Goal: Task Accomplishment & Management: Complete application form

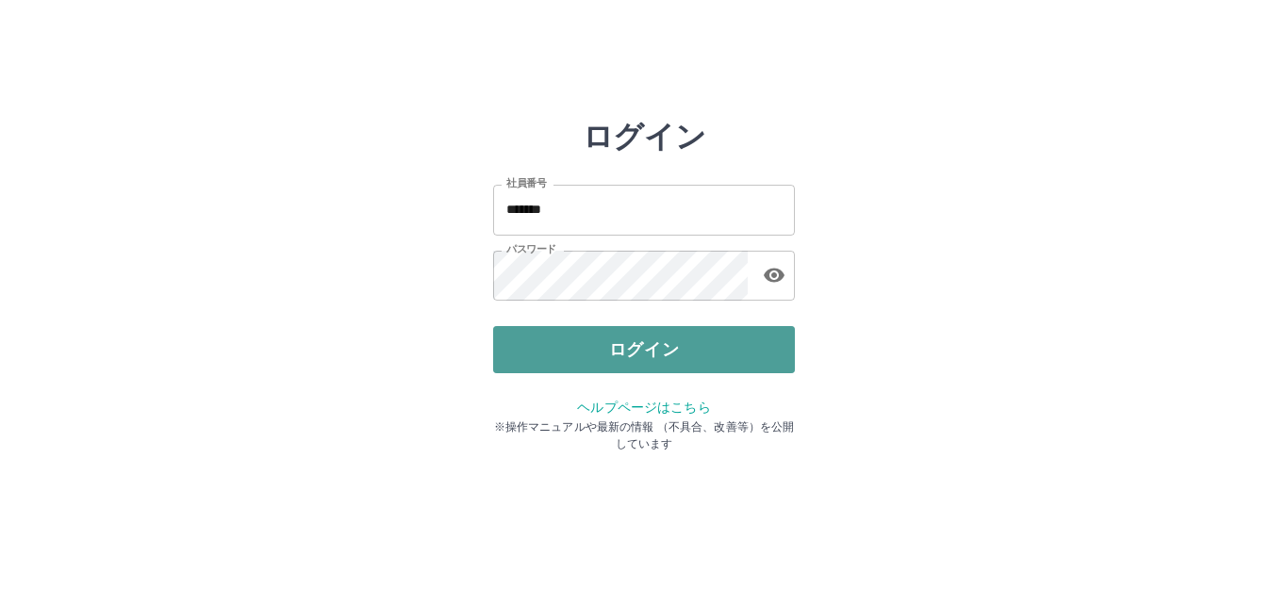
click at [627, 348] on button "ログイン" at bounding box center [644, 349] width 302 height 47
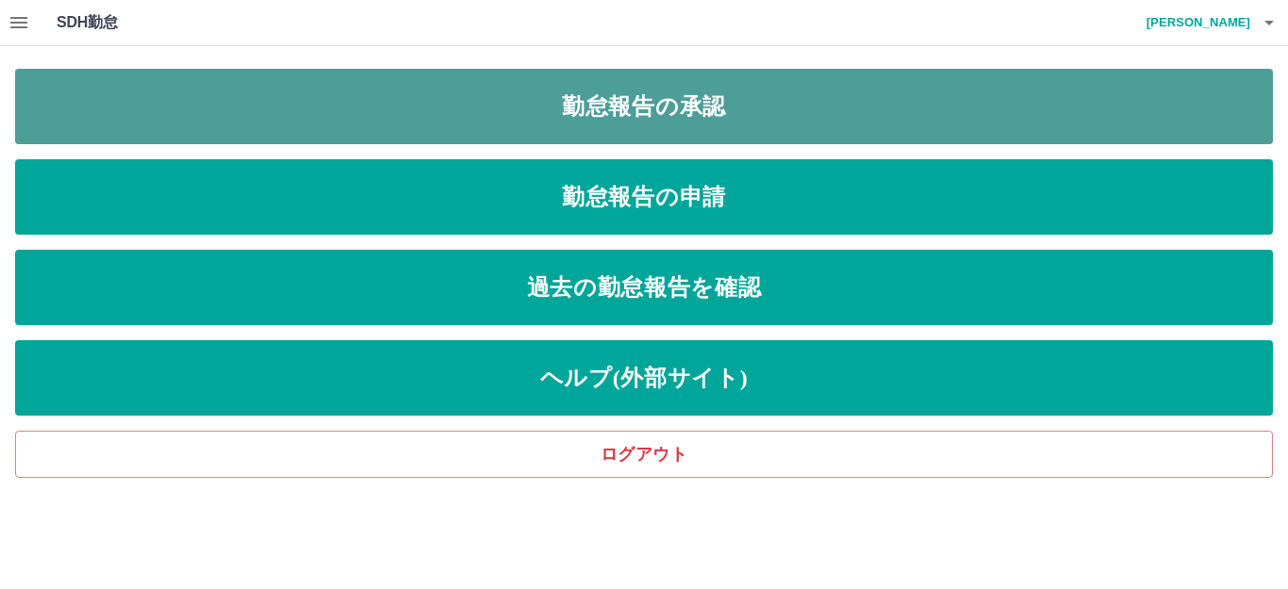
click at [724, 98] on link "勤怠報告の承認" at bounding box center [644, 106] width 1258 height 75
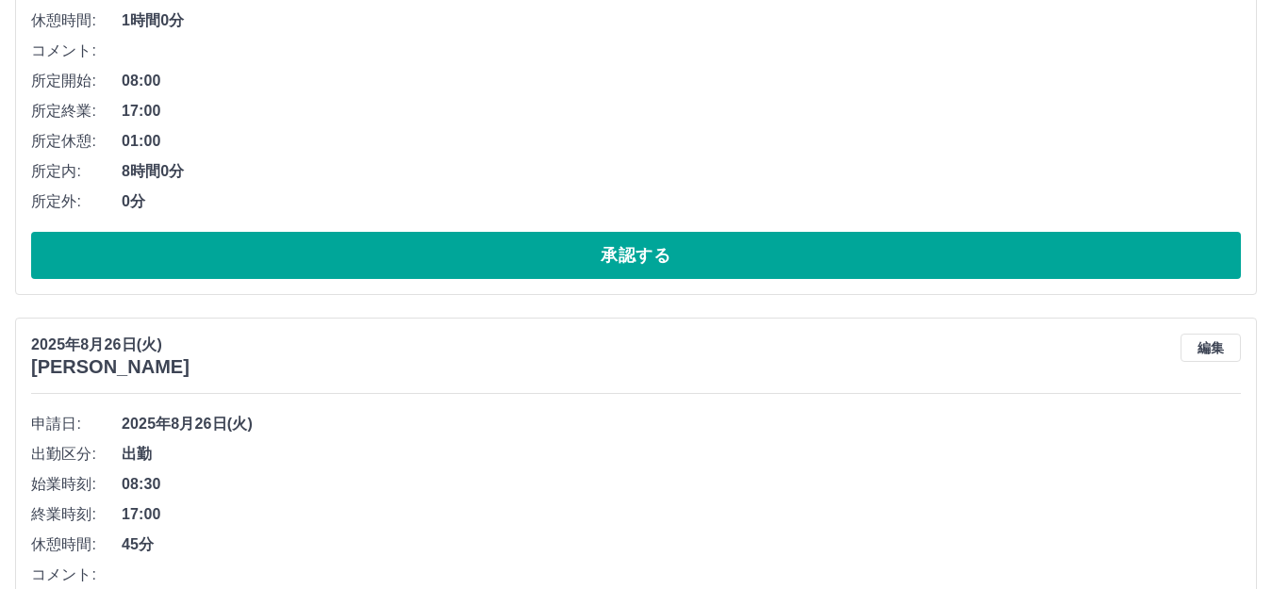
scroll to position [471, 0]
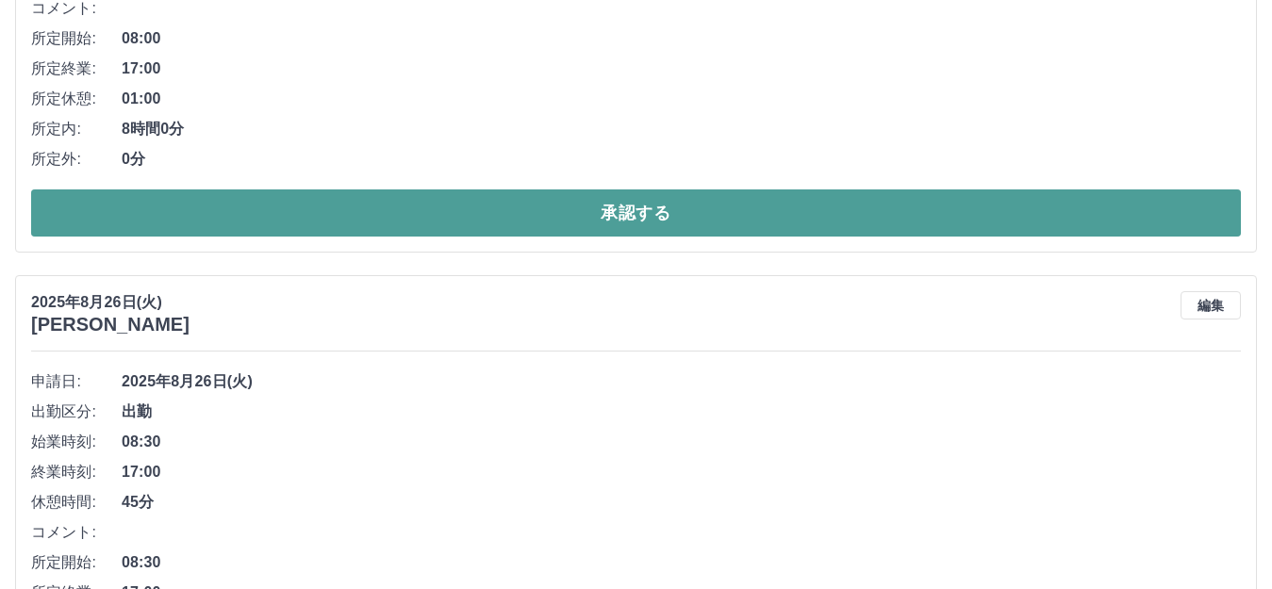
click at [558, 218] on button "承認する" at bounding box center [635, 212] width 1209 height 47
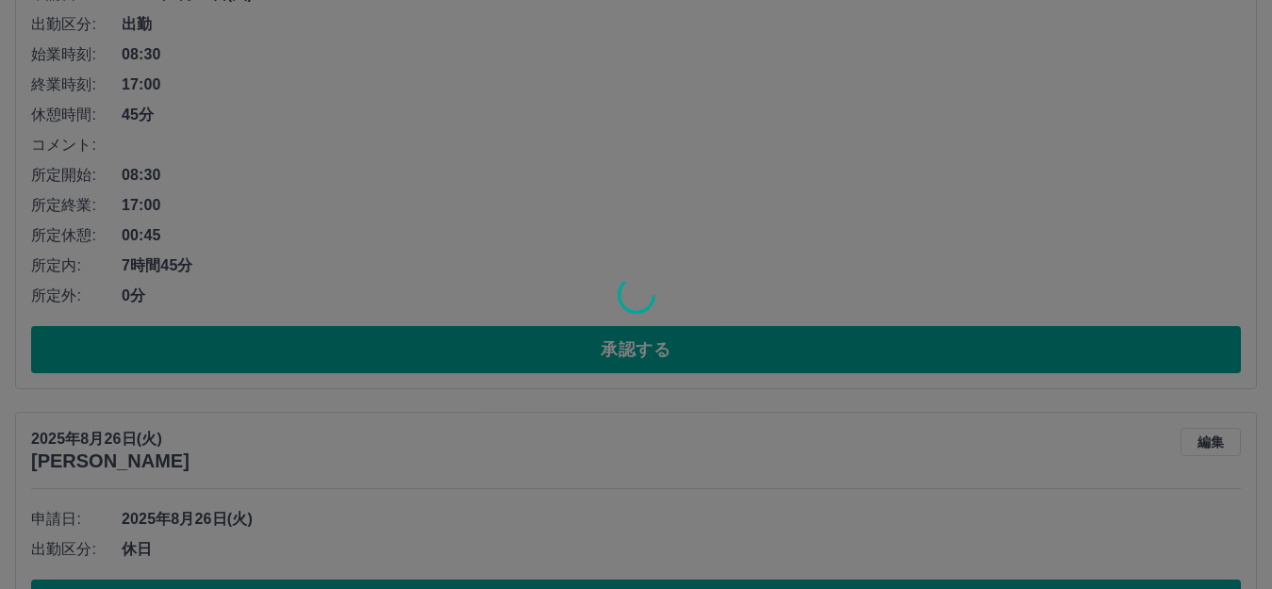
scroll to position [937, 0]
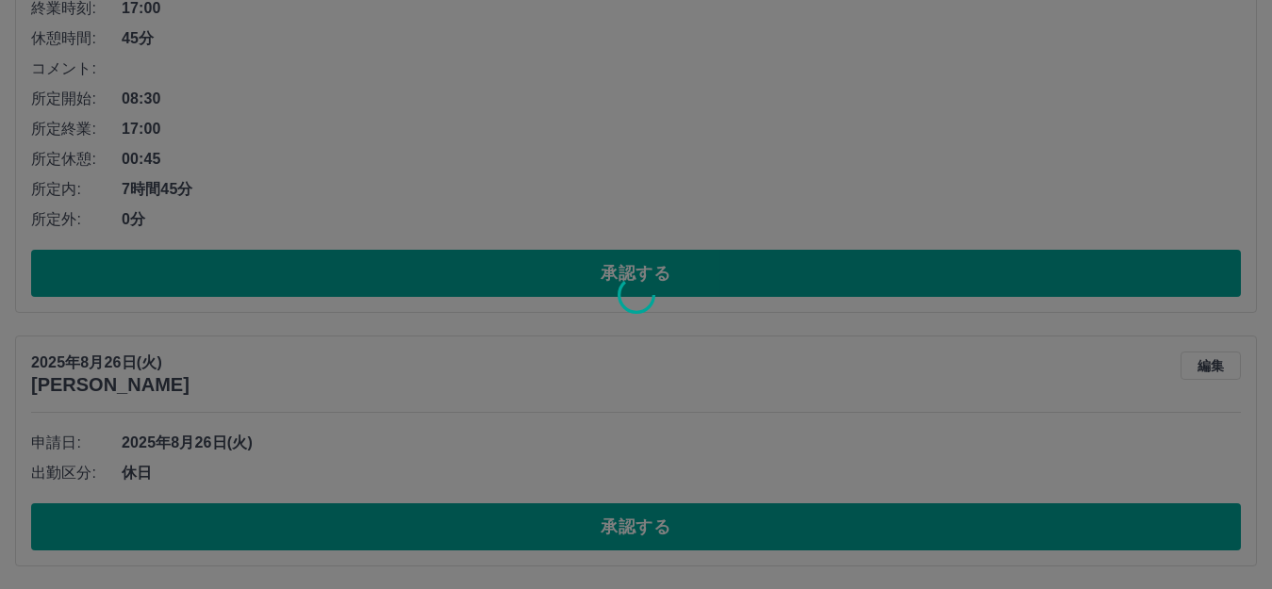
click at [566, 276] on div at bounding box center [636, 294] width 1272 height 589
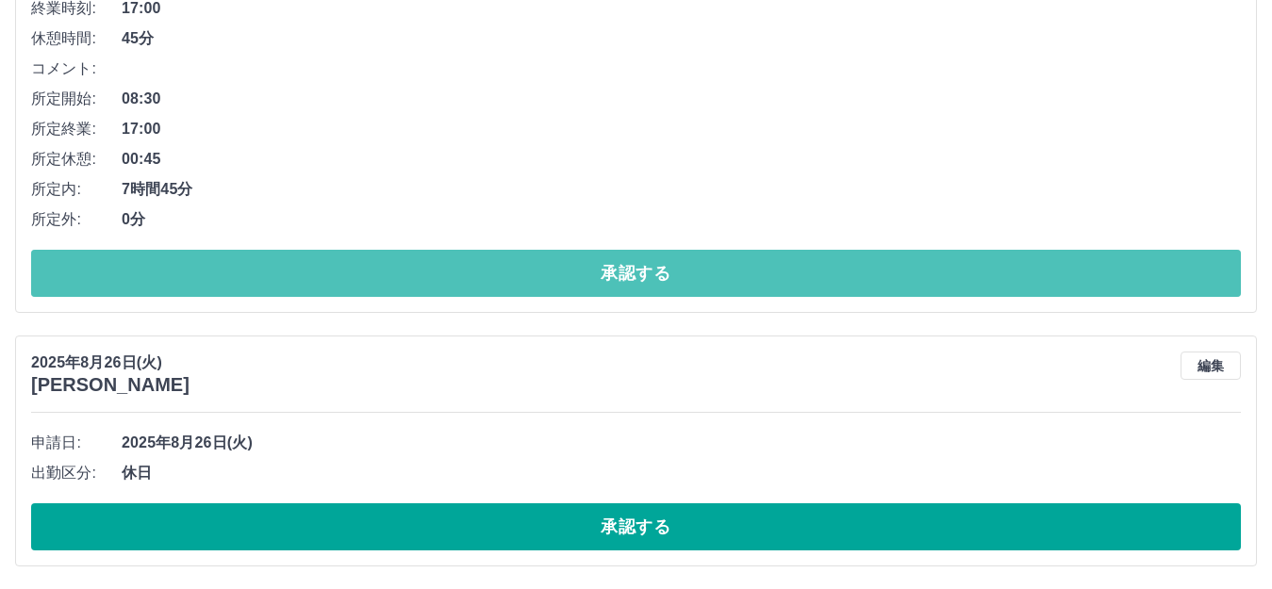
click at [566, 276] on button "承認する" at bounding box center [635, 273] width 1209 height 47
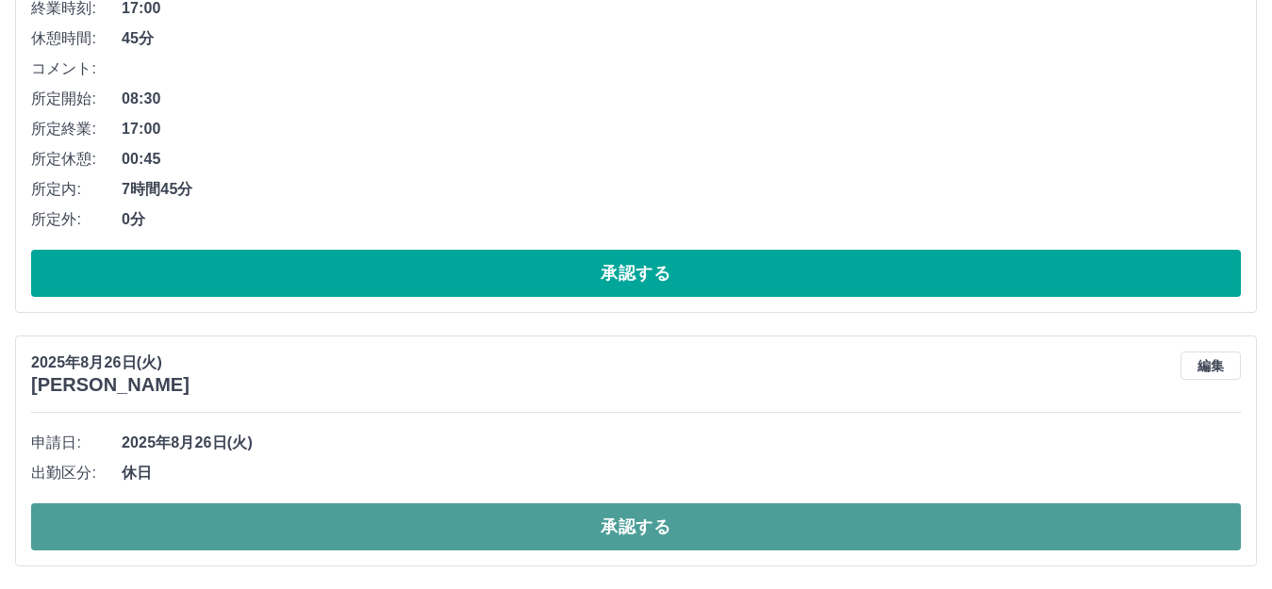
click at [609, 529] on button "承認する" at bounding box center [635, 526] width 1209 height 47
click at [609, 528] on button "承認する" at bounding box center [635, 526] width 1209 height 47
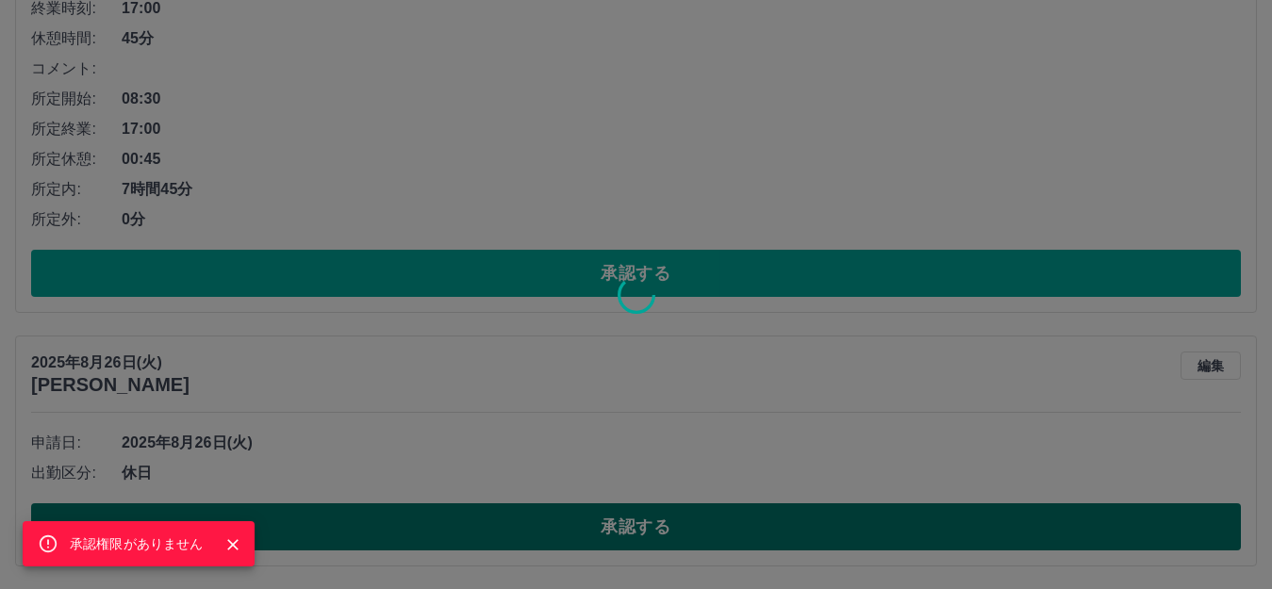
scroll to position [413, 0]
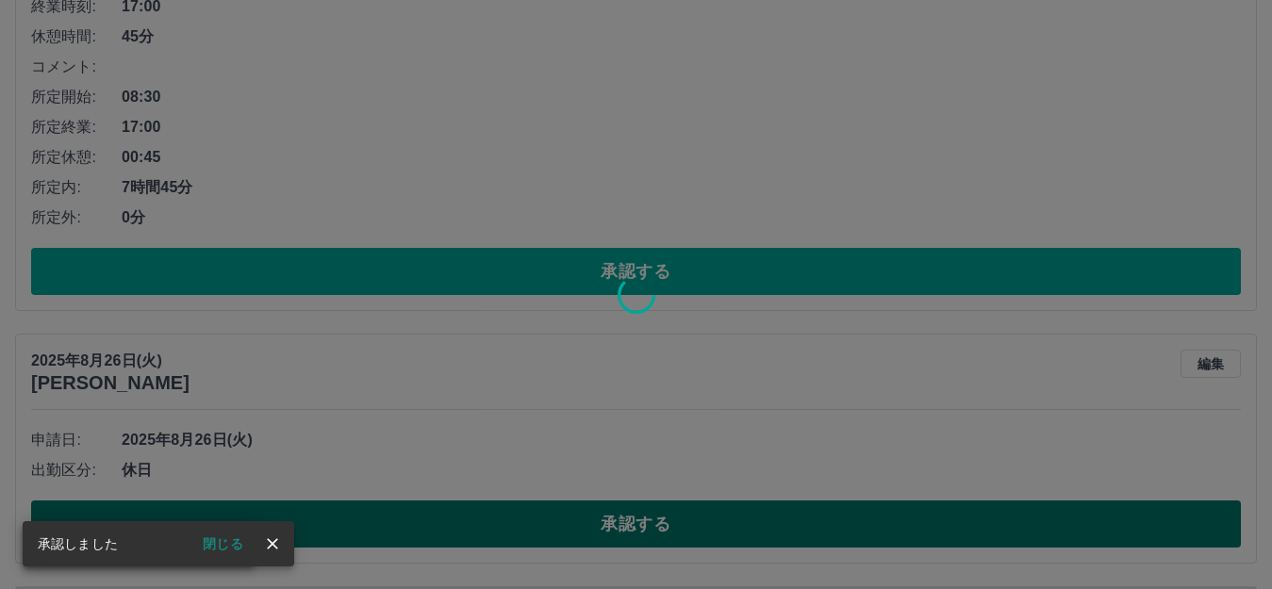
click at [609, 528] on div "承認権限がありません" at bounding box center [636, 294] width 1272 height 589
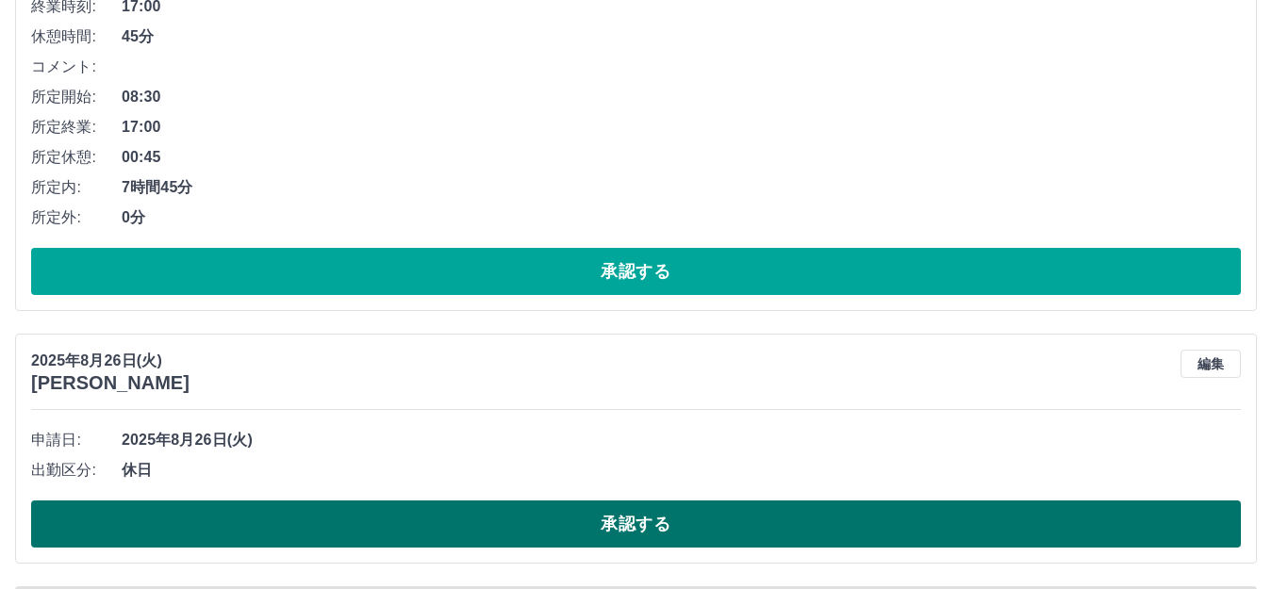
click at [610, 524] on button "承認する" at bounding box center [635, 524] width 1209 height 47
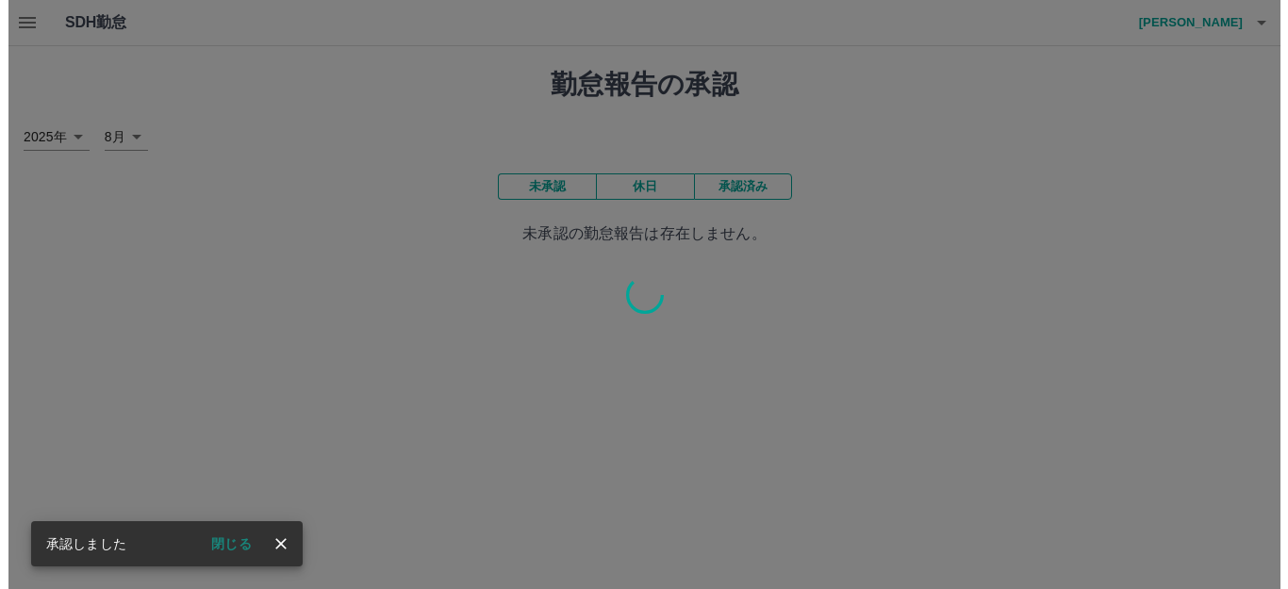
scroll to position [0, 0]
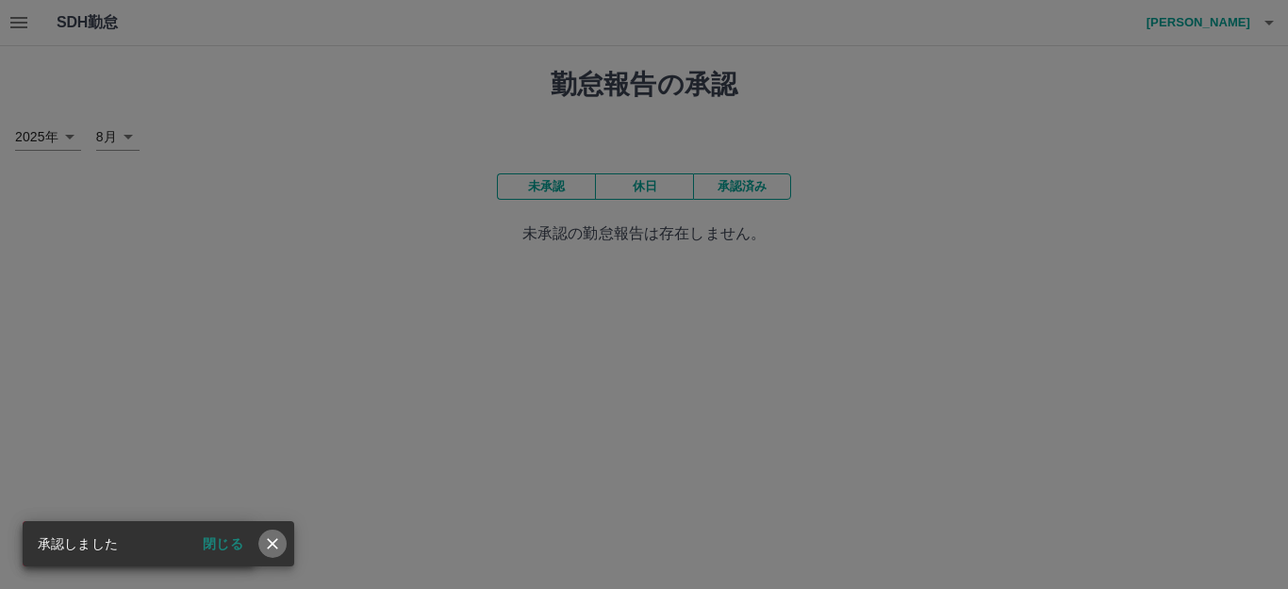
click at [265, 540] on icon "close" at bounding box center [272, 544] width 19 height 19
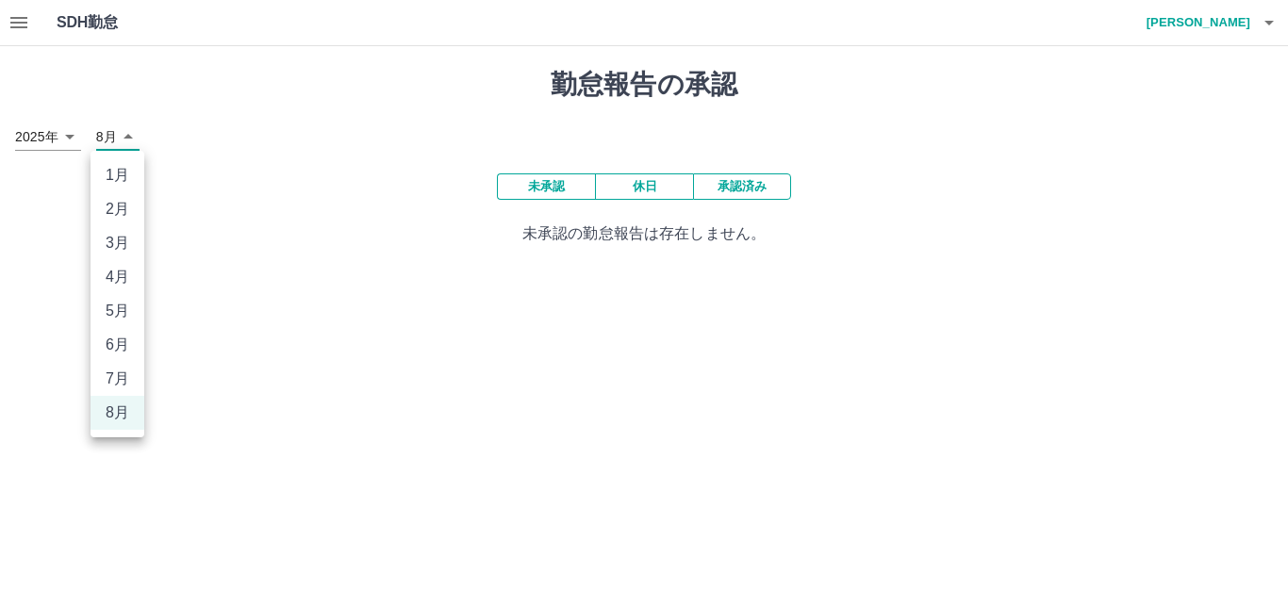
click at [128, 140] on body "SDH勤怠 [PERSON_NAME] 承認権限がありません 勤怠報告の承認 [DATE] **** 8月 * 未承認 休日 承認済み 未承認の勤怠報告は存在…" at bounding box center [644, 134] width 1288 height 268
click at [424, 426] on div at bounding box center [644, 294] width 1288 height 589
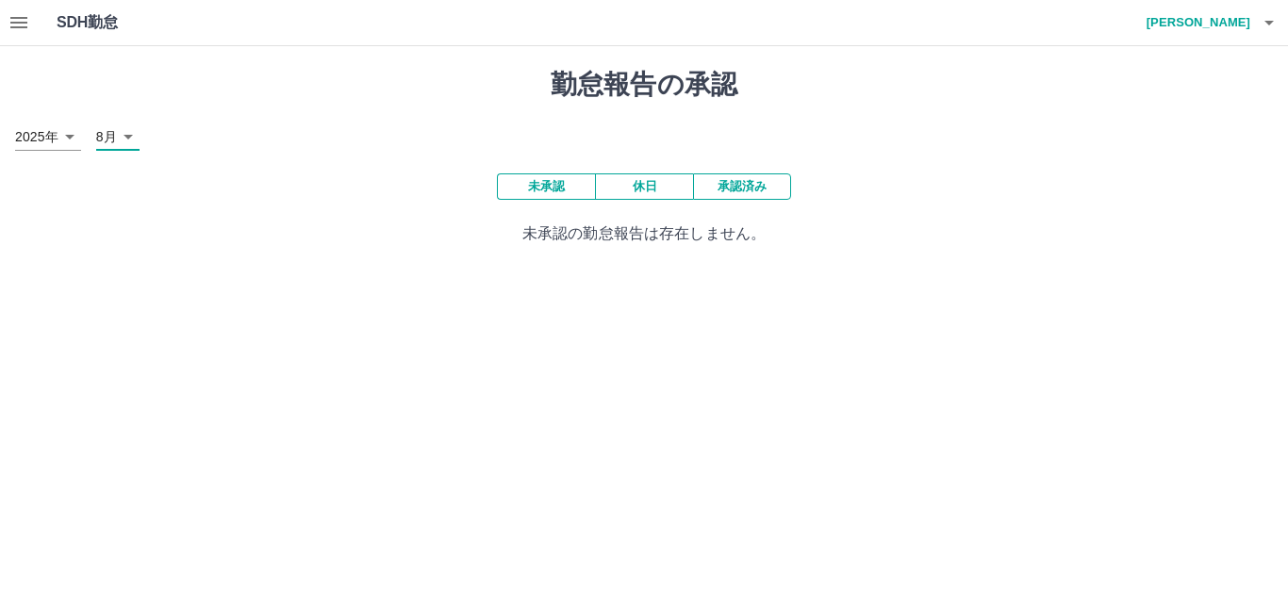
click at [18, 23] on icon "button" at bounding box center [18, 22] width 17 height 11
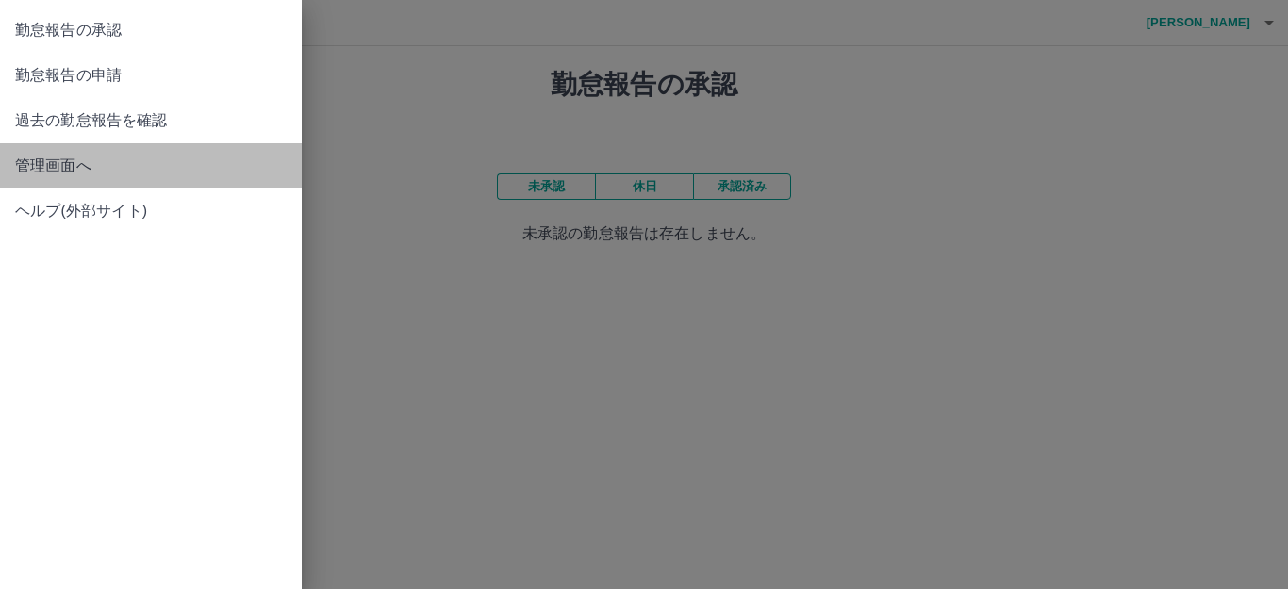
click at [73, 163] on span "管理画面へ" at bounding box center [150, 166] width 271 height 23
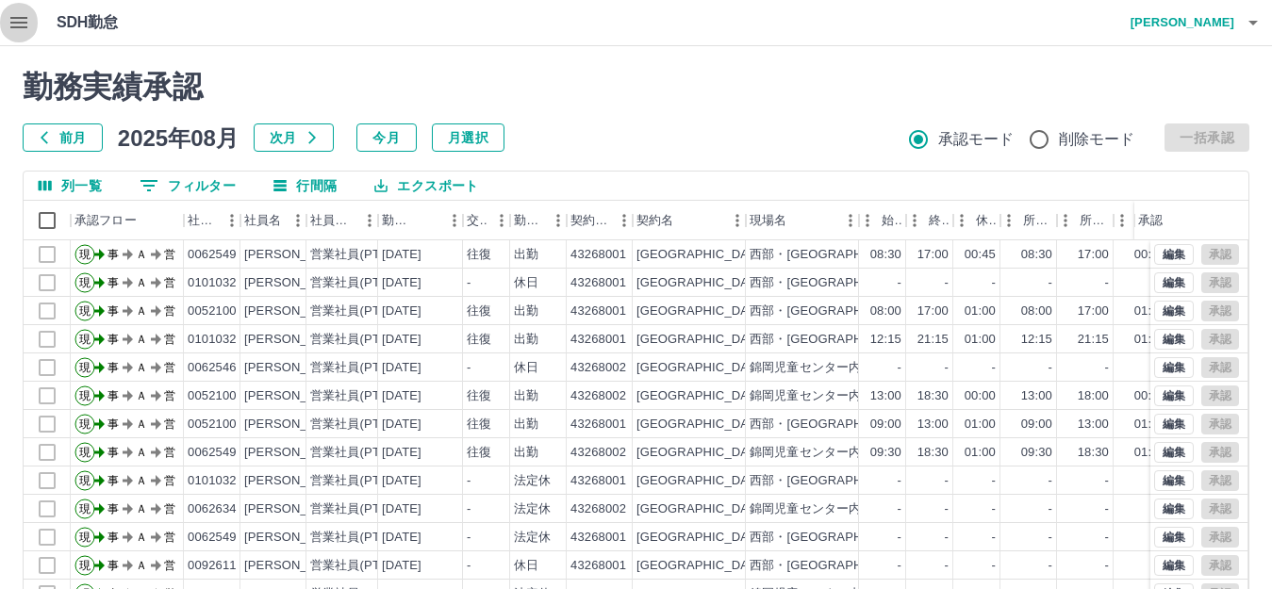
click at [21, 24] on icon "button" at bounding box center [18, 22] width 17 height 11
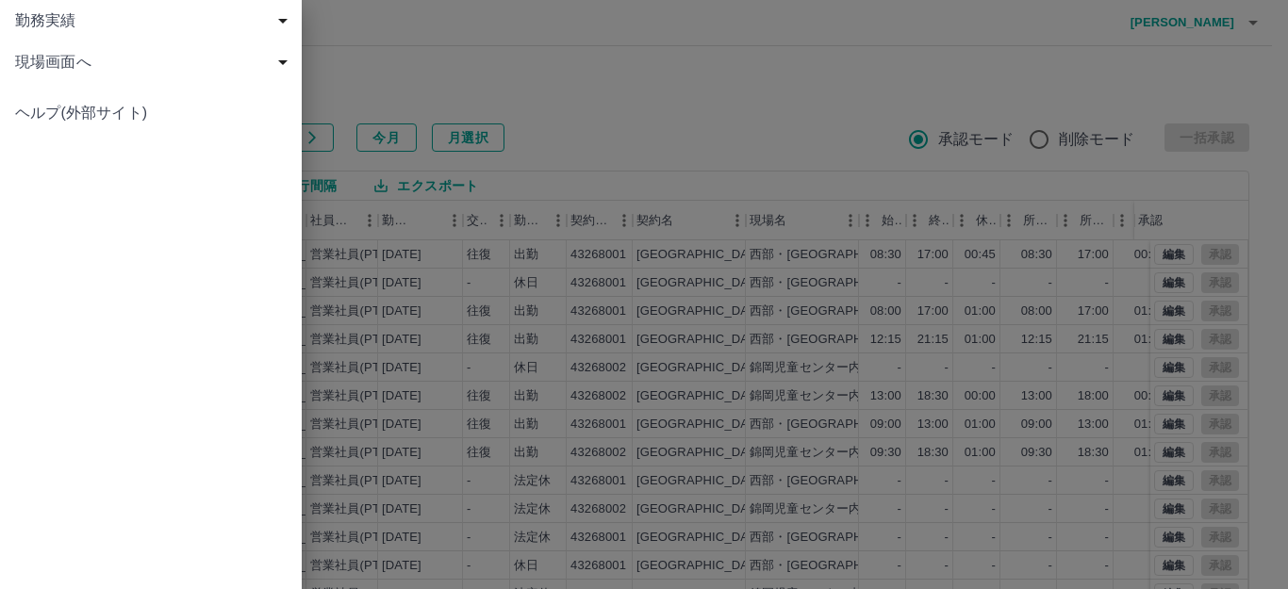
click at [76, 58] on span "現場画面へ" at bounding box center [154, 62] width 279 height 23
click at [115, 109] on span "現場画面へ" at bounding box center [160, 103] width 253 height 23
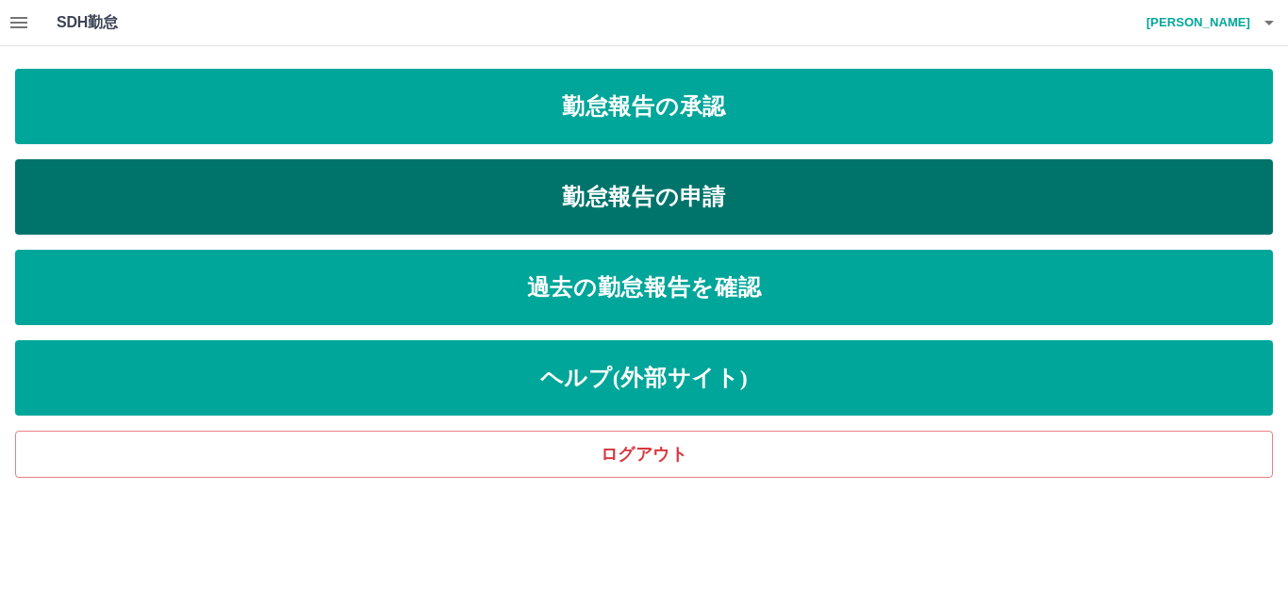
click at [535, 197] on link "勤怠報告の申請" at bounding box center [644, 196] width 1258 height 75
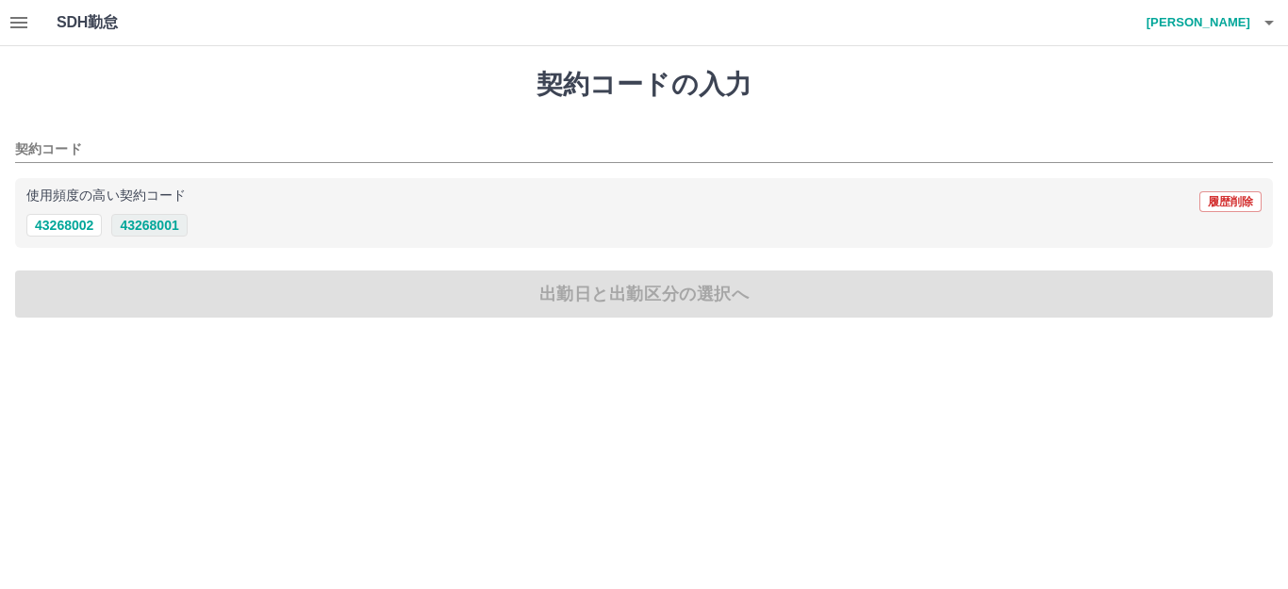
click at [141, 222] on button "43268001" at bounding box center [148, 225] width 75 height 23
type input "********"
click at [141, 222] on button "43268001" at bounding box center [148, 225] width 75 height 23
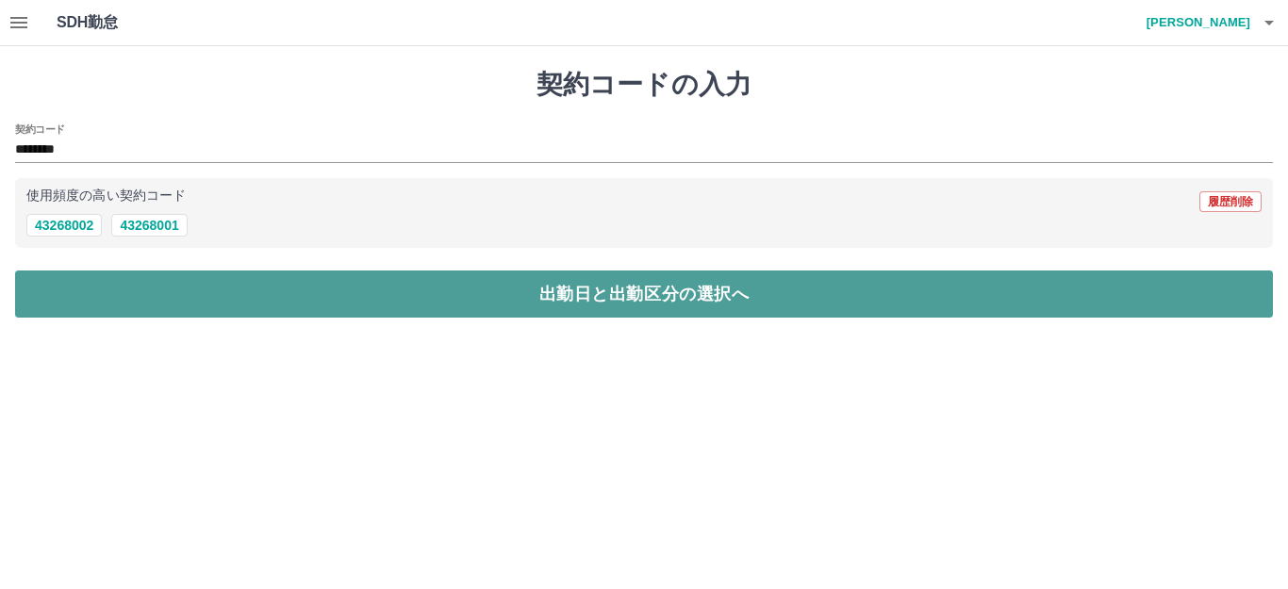
click at [128, 289] on button "出勤日と出勤区分の選択へ" at bounding box center [644, 294] width 1258 height 47
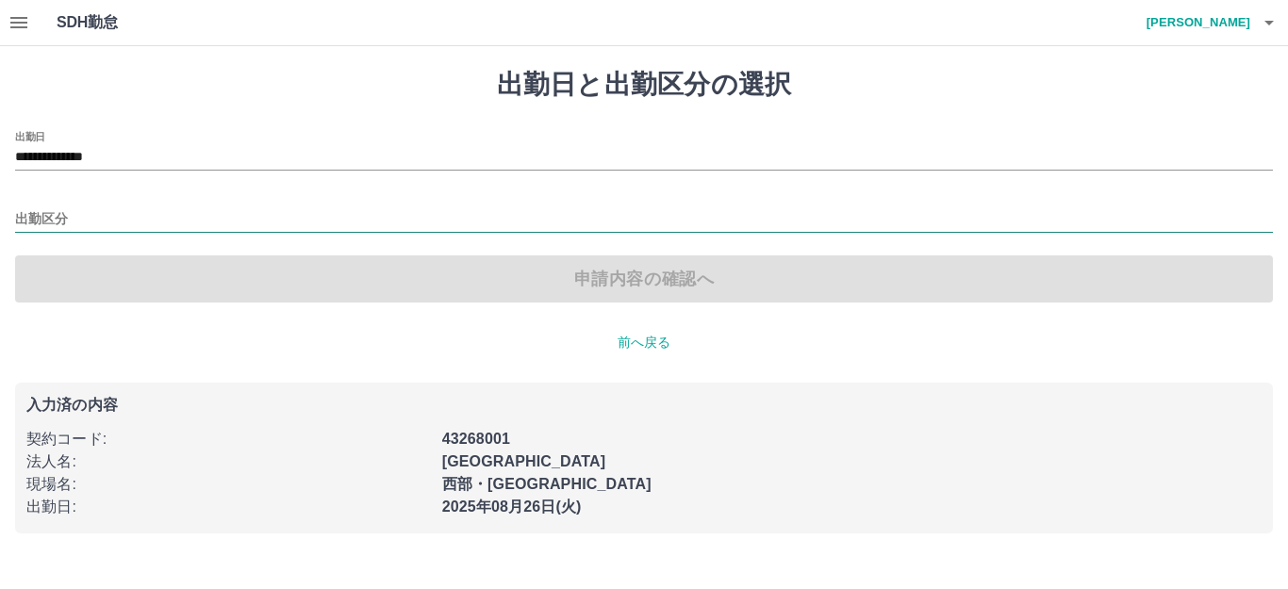
click at [51, 212] on input "出勤区分" at bounding box center [644, 220] width 1258 height 24
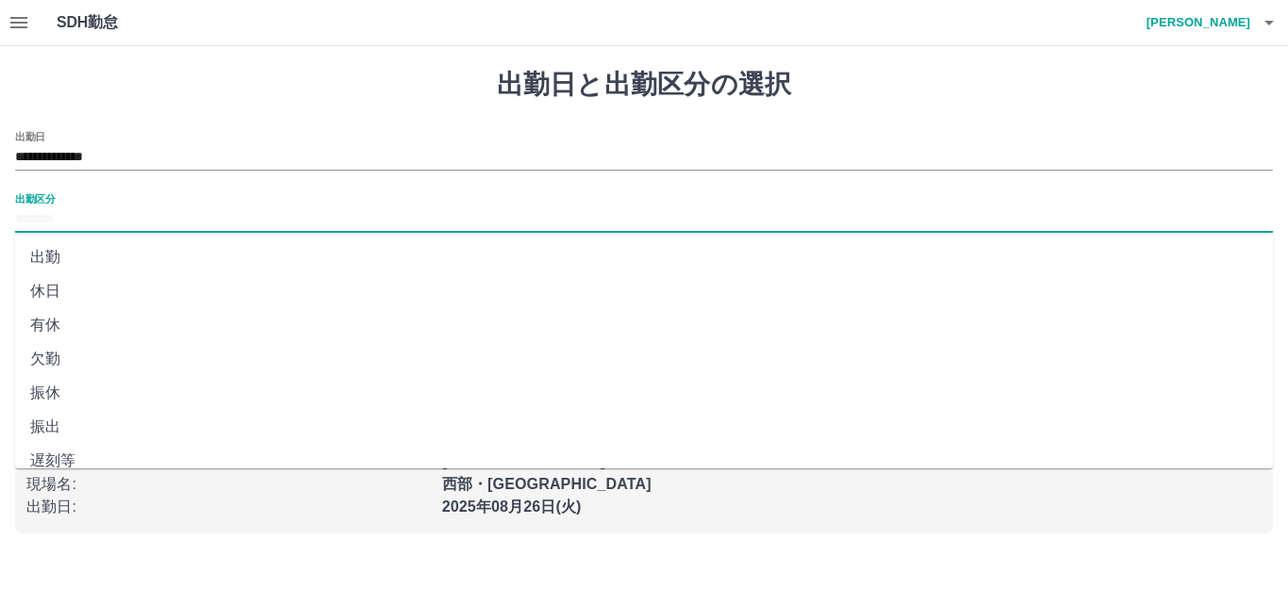
click at [72, 297] on li "休日" at bounding box center [644, 291] width 1258 height 34
type input "**"
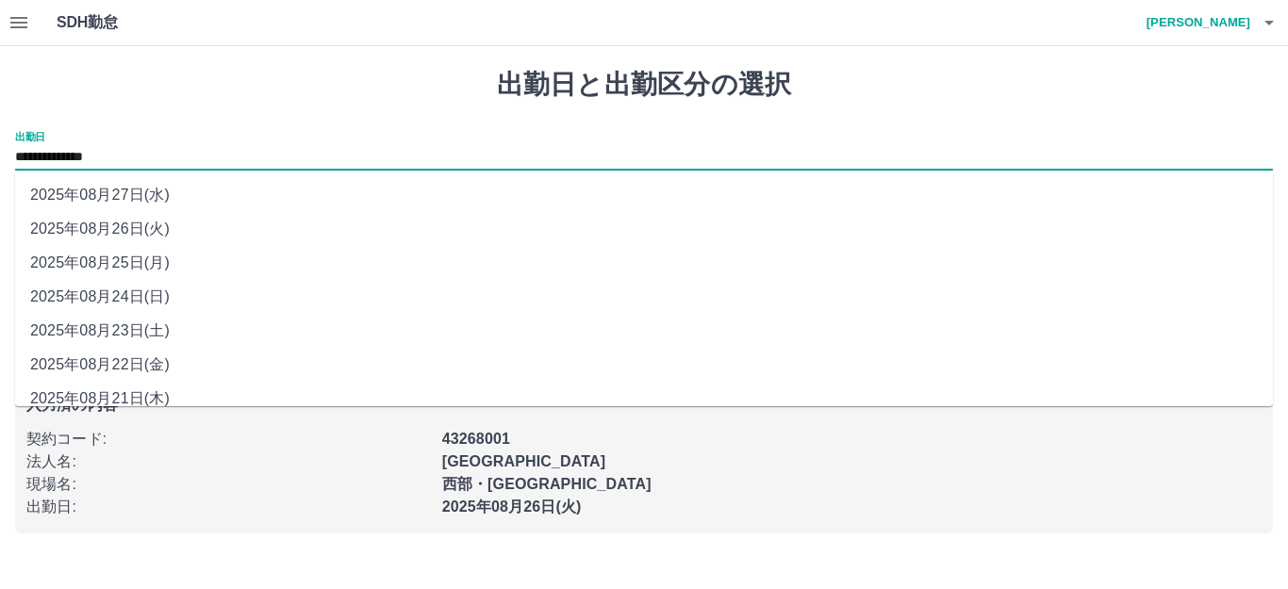
click at [156, 148] on input "**********" at bounding box center [644, 158] width 1258 height 24
click at [155, 197] on li "2025年08月27日(水)" at bounding box center [644, 195] width 1258 height 34
type input "**********"
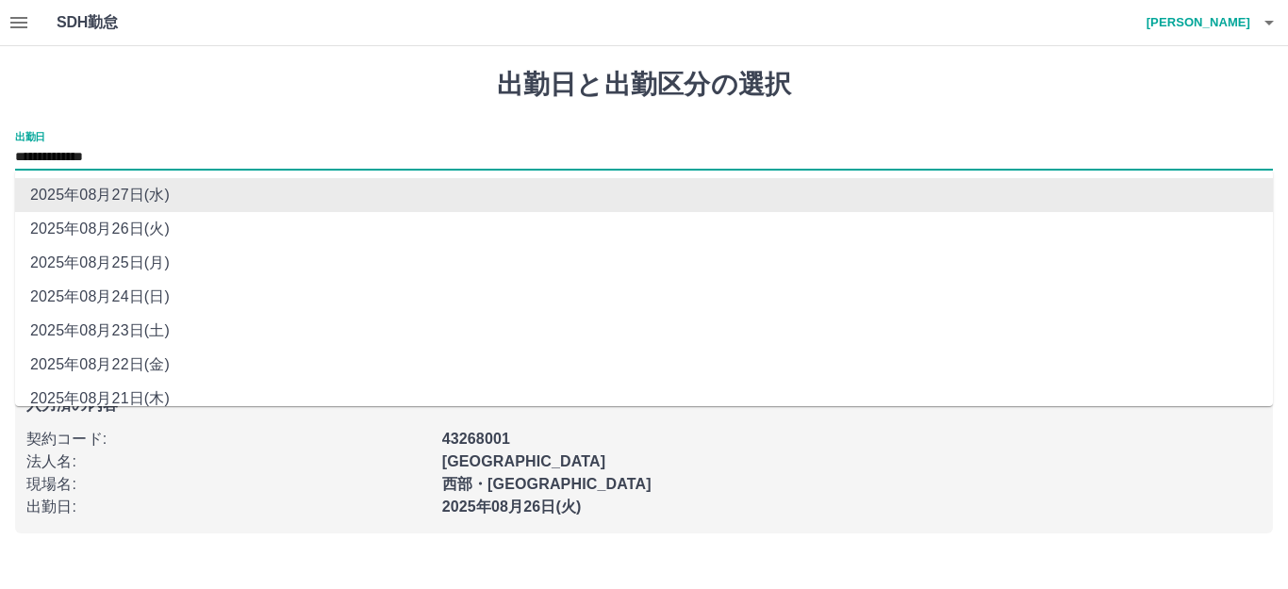
click at [177, 150] on input "**********" at bounding box center [644, 158] width 1258 height 24
click at [182, 197] on li "2025年08月27日(水)" at bounding box center [644, 195] width 1258 height 34
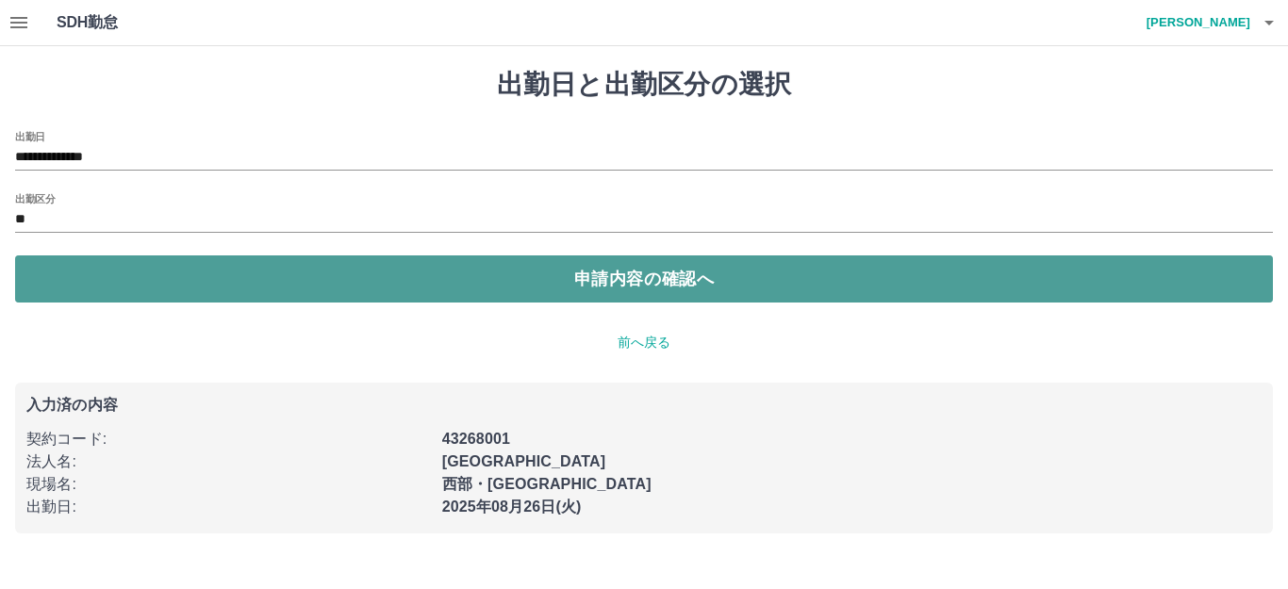
click at [185, 271] on button "申請内容の確認へ" at bounding box center [644, 278] width 1258 height 47
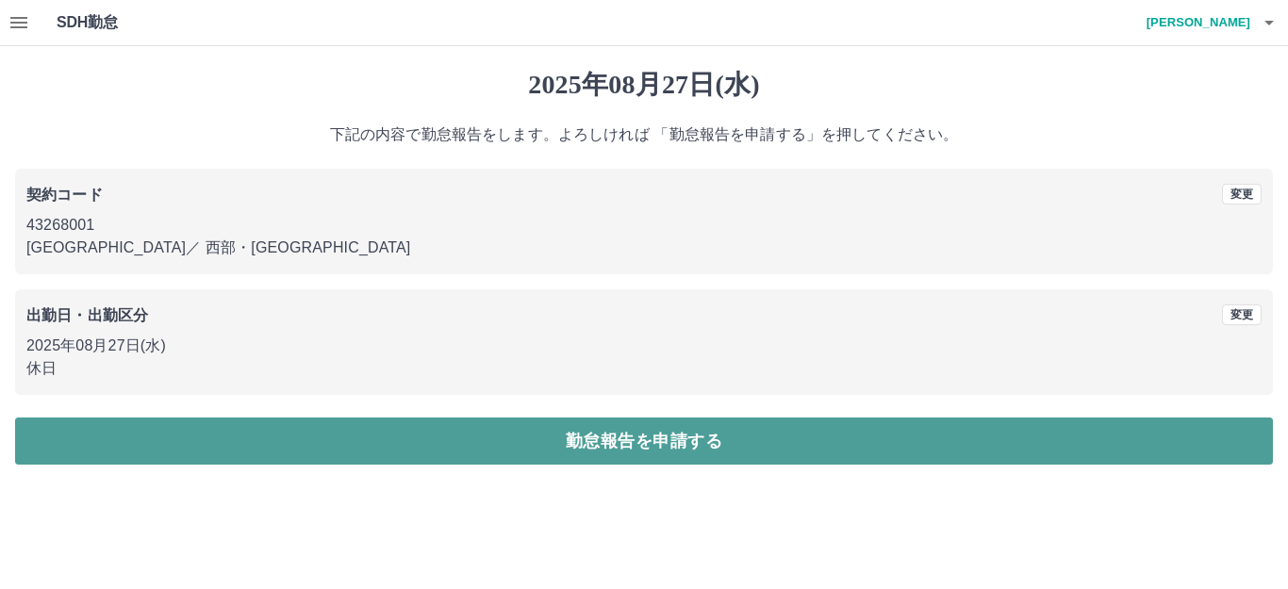
click at [269, 433] on button "勤怠報告を申請する" at bounding box center [644, 441] width 1258 height 47
